Goal: Find contact information: Find contact information

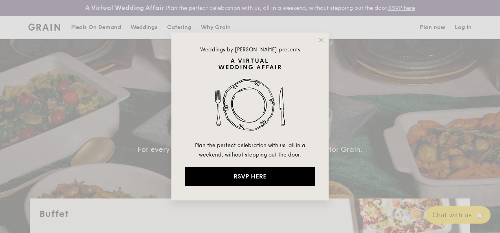
select select
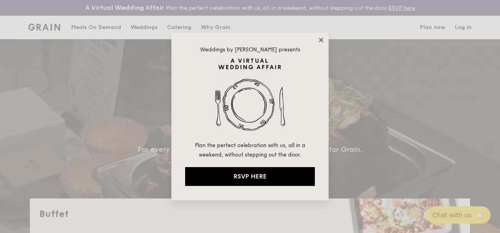
click at [321, 40] on icon at bounding box center [321, 40] width 4 height 4
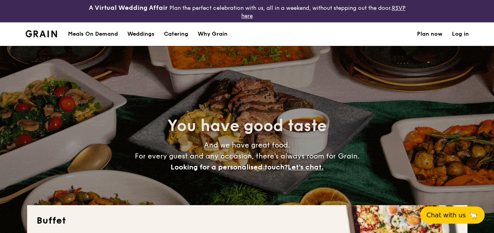
click at [180, 33] on h1 "Catering" at bounding box center [176, 34] width 24 height 24
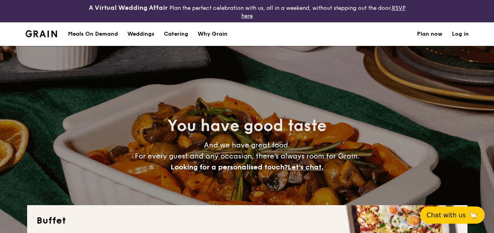
click at [180, 33] on h1 "Catering" at bounding box center [176, 34] width 24 height 24
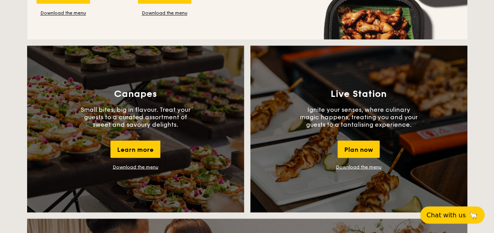
scroll to position [679, 0]
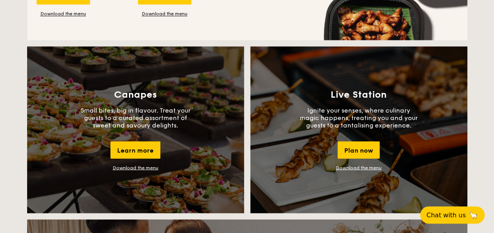
click at [142, 166] on link "Download the menu" at bounding box center [136, 168] width 46 height 6
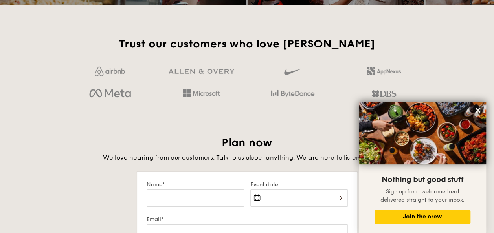
scroll to position [1239, 0]
click at [477, 111] on icon at bounding box center [478, 110] width 5 height 5
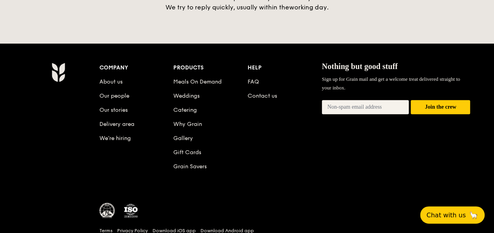
scroll to position [1760, 0]
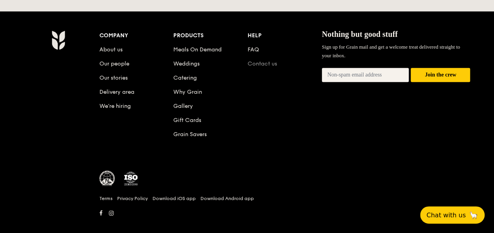
click at [272, 61] on link "Contact us" at bounding box center [262, 64] width 29 height 7
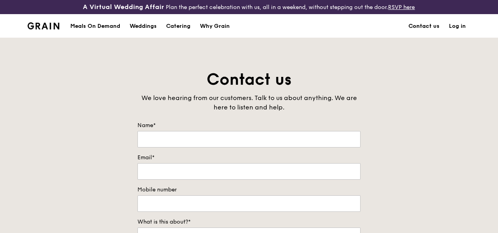
click at [435, 36] on link "Contact us" at bounding box center [424, 27] width 40 height 24
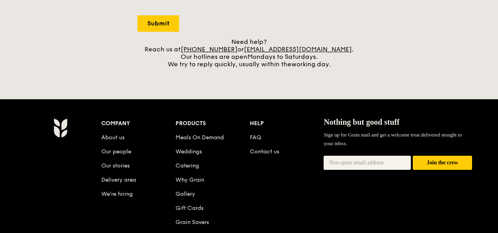
scroll to position [370, 0]
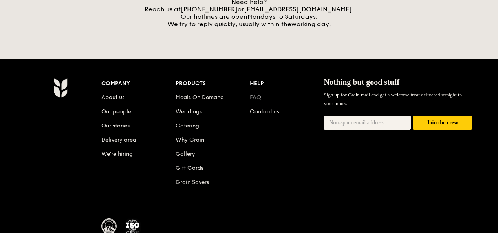
click at [252, 101] on link "FAQ" at bounding box center [255, 97] width 11 height 7
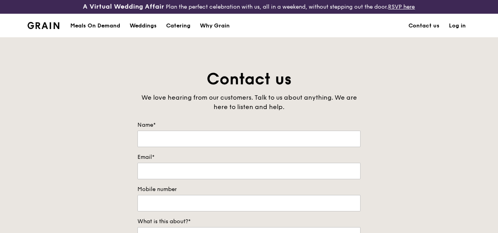
scroll to position [0, 0]
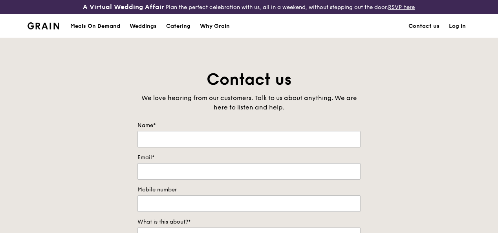
click at [49, 29] on img at bounding box center [44, 25] width 32 height 7
